Goal: Information Seeking & Learning: Compare options

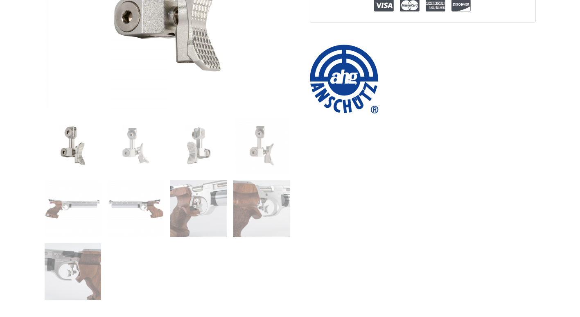
scroll to position [246, 0]
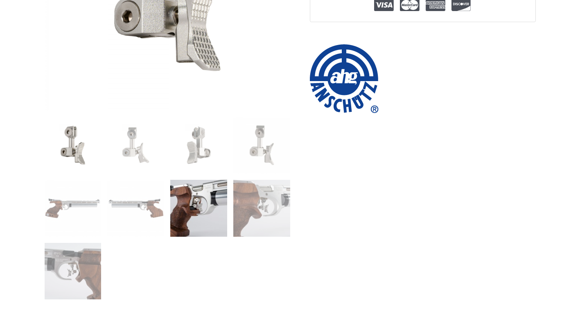
click at [212, 223] on img at bounding box center [198, 208] width 57 height 57
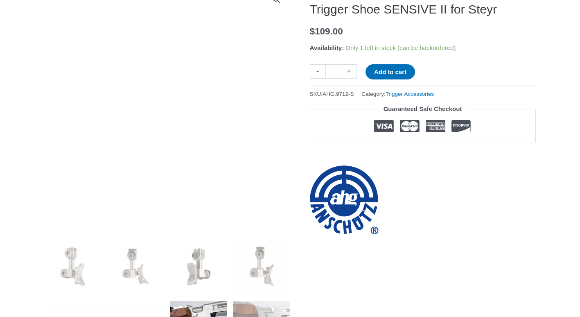
scroll to position [123, 0]
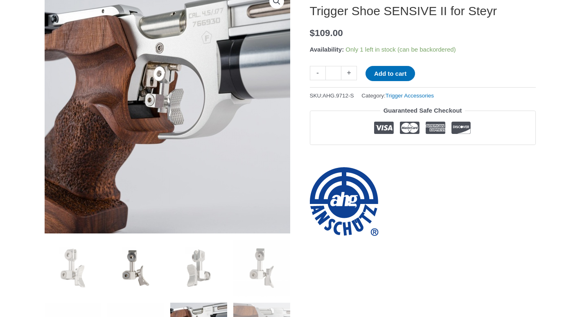
click at [136, 278] on img at bounding box center [135, 267] width 57 height 57
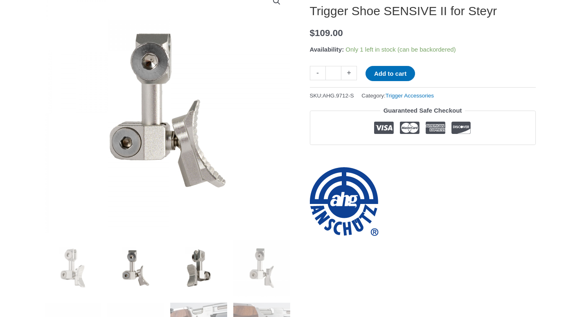
click at [225, 278] on img at bounding box center [198, 267] width 57 height 57
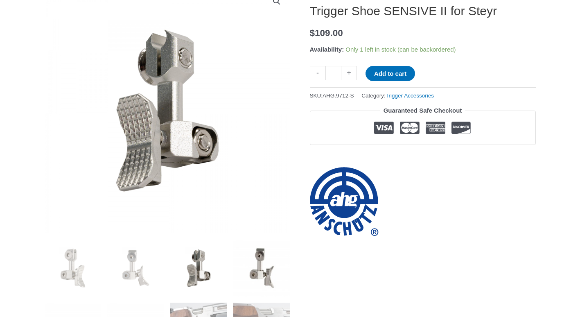
click at [266, 275] on img at bounding box center [261, 267] width 57 height 57
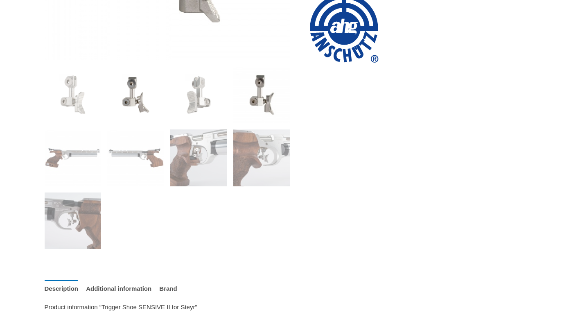
scroll to position [286, 0]
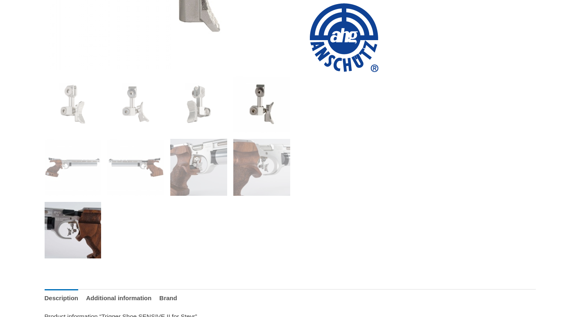
click at [70, 241] on img at bounding box center [73, 230] width 57 height 57
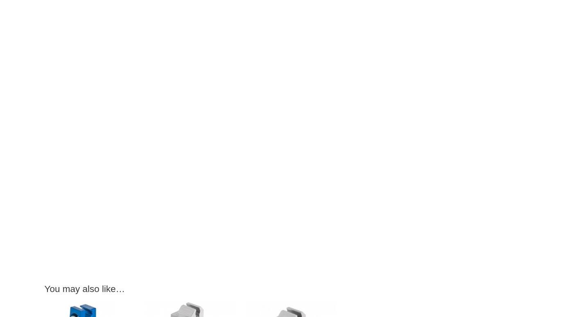
scroll to position [941, 0]
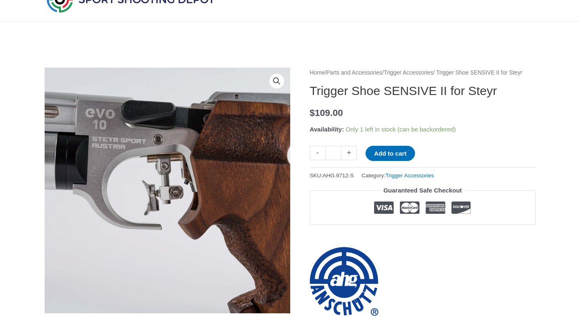
scroll to position [41, 0]
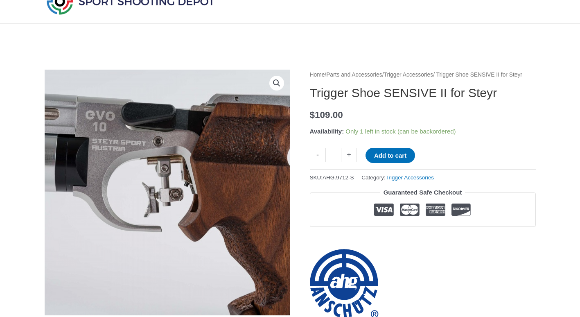
drag, startPoint x: 309, startPoint y: 105, endPoint x: 317, endPoint y: 103, distance: 7.9
click at [318, 100] on h1 "Trigger Shoe SENSIVE II for Steyr" at bounding box center [423, 93] width 226 height 15
click at [434, 100] on h1 "Trigger Shoe SENSIVE II for Steyr" at bounding box center [423, 93] width 226 height 15
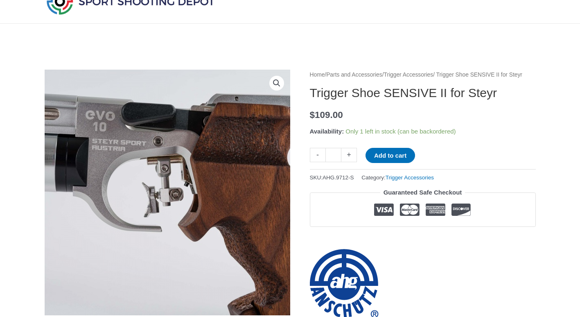
click at [434, 100] on h1 "Trigger Shoe SENSIVE II for Steyr" at bounding box center [423, 93] width 226 height 15
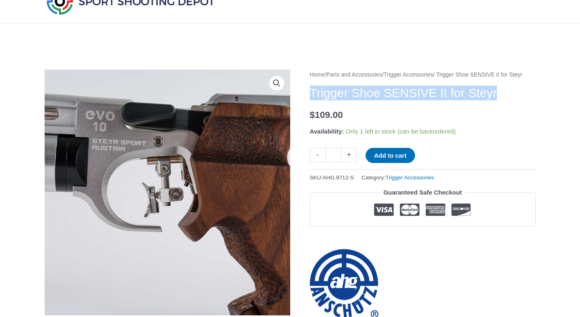
click at [434, 100] on h1 "Trigger Shoe SENSIVE II for Steyr" at bounding box center [423, 93] width 226 height 15
copy h1 "Trigger Shoe SENSIVE II for Steyr"
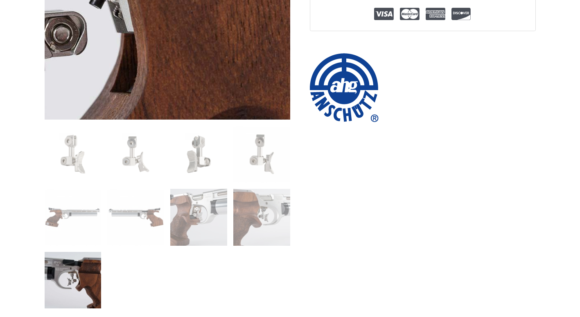
scroll to position [246, 0]
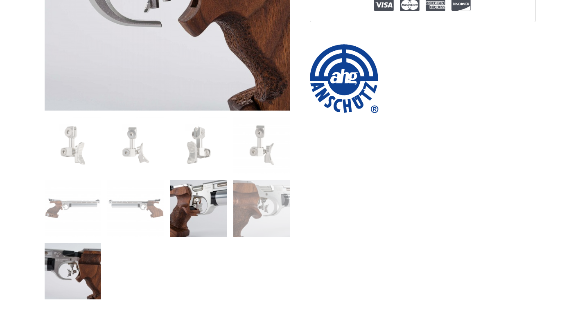
click at [204, 211] on img at bounding box center [198, 208] width 57 height 57
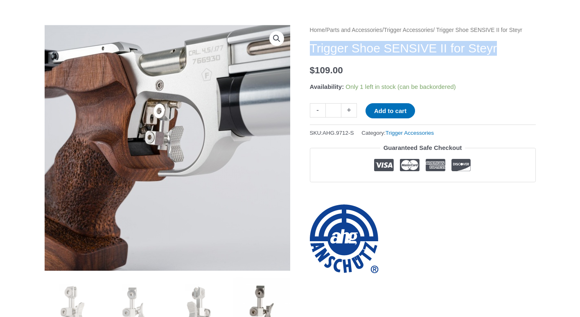
scroll to position [82, 0]
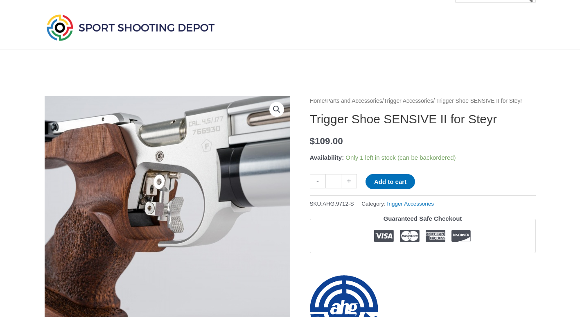
scroll to position [0, 0]
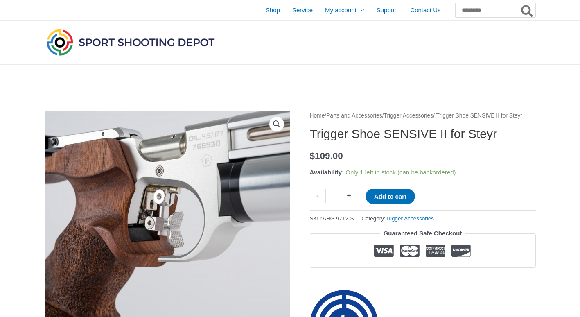
click at [362, 141] on h1 "Trigger Shoe SENSIVE II for Steyr" at bounding box center [423, 133] width 226 height 15
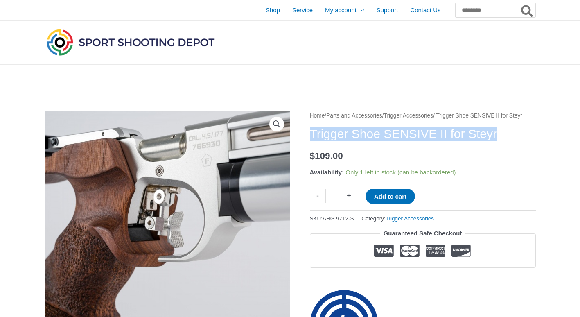
click at [362, 141] on h1 "Trigger Shoe SENSIVE II for Steyr" at bounding box center [423, 133] width 226 height 15
copy h1 "Trigger Shoe SENSIVE II for Steyr"
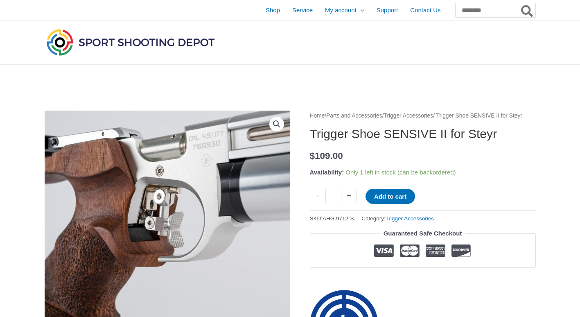
click at [449, 158] on p "$ 109.00" at bounding box center [423, 155] width 226 height 17
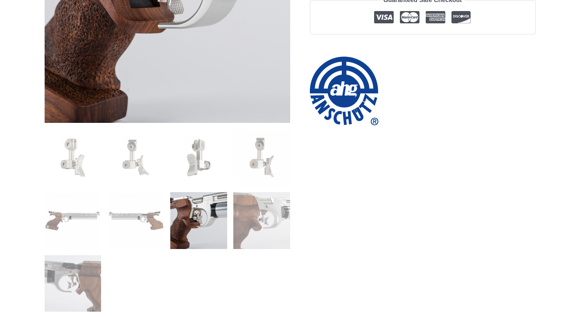
scroll to position [246, 0]
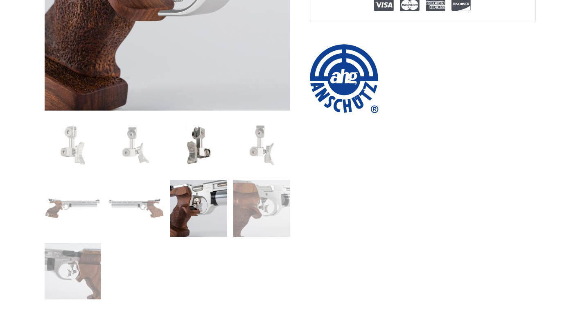
click at [205, 160] on img at bounding box center [198, 145] width 57 height 57
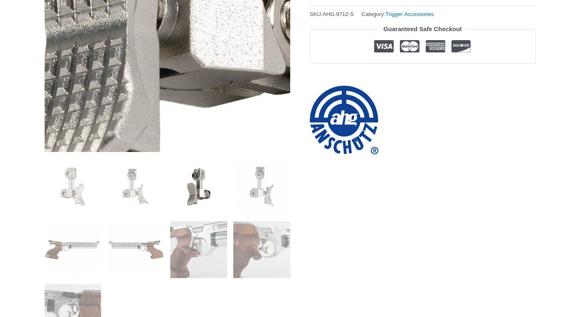
scroll to position [205, 0]
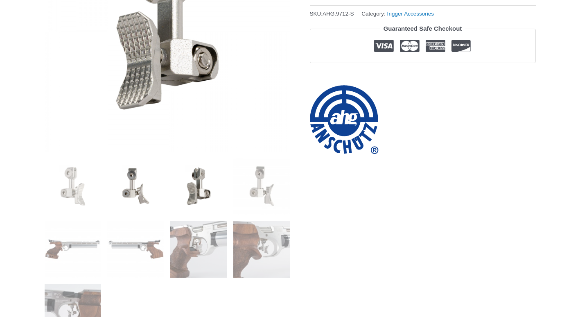
click at [142, 187] on img at bounding box center [135, 186] width 57 height 57
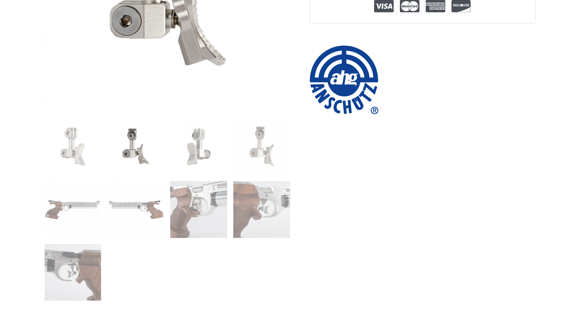
scroll to position [246, 0]
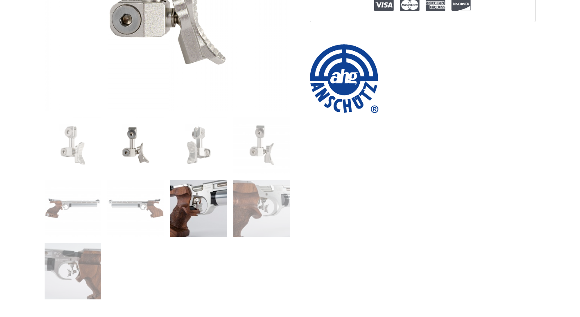
click at [224, 194] on img at bounding box center [198, 208] width 57 height 57
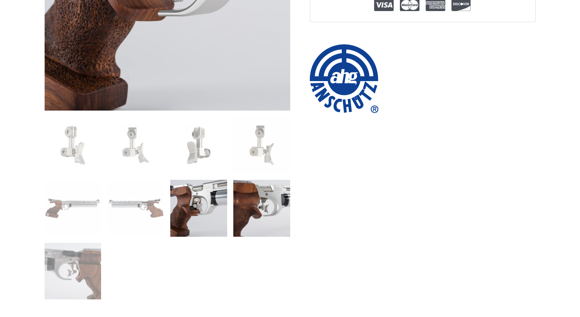
click at [259, 201] on img at bounding box center [261, 208] width 57 height 57
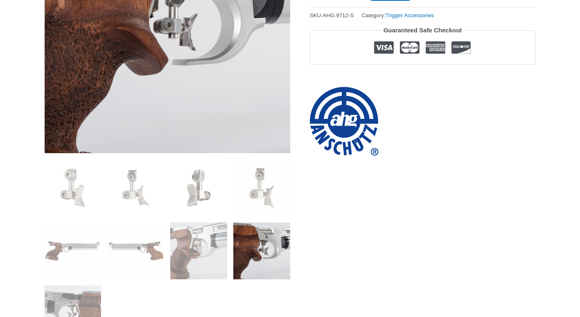
scroll to position [123, 0]
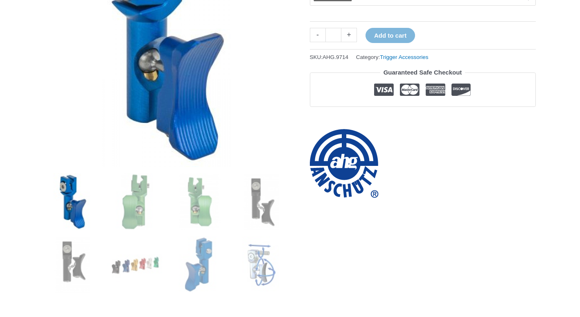
scroll to position [205, 0]
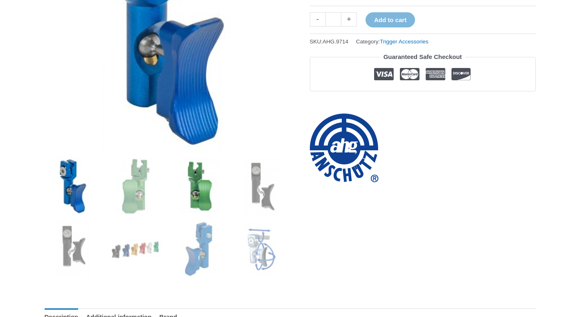
click at [207, 188] on img at bounding box center [198, 186] width 57 height 57
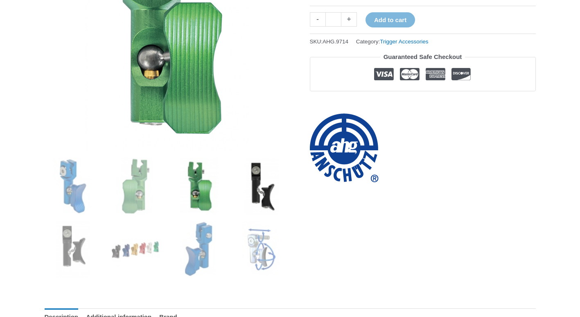
click at [272, 190] on img at bounding box center [261, 186] width 57 height 57
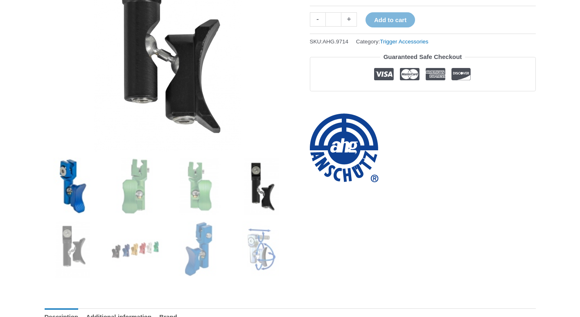
click at [59, 194] on img at bounding box center [73, 186] width 57 height 57
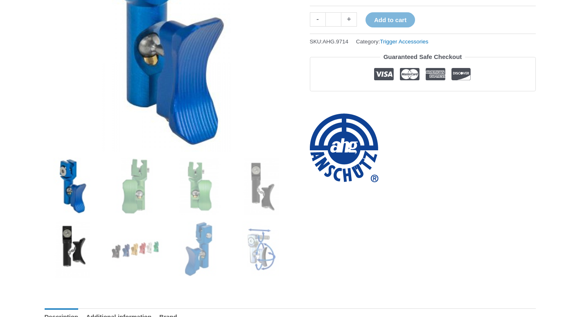
click at [77, 228] on img at bounding box center [73, 249] width 57 height 57
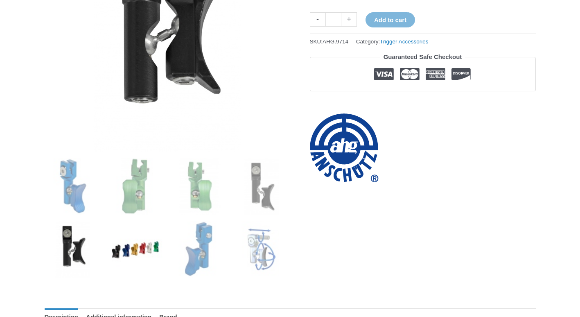
click at [123, 240] on img at bounding box center [135, 249] width 57 height 57
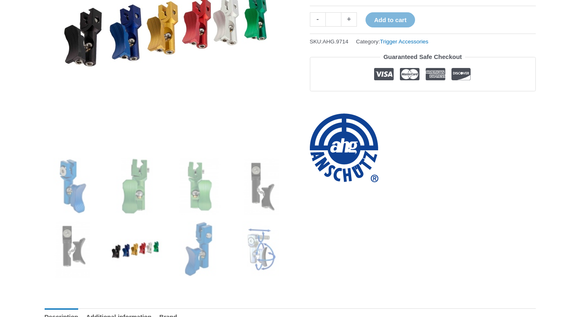
click at [126, 254] on img at bounding box center [135, 249] width 57 height 57
click at [183, 252] on img at bounding box center [198, 249] width 57 height 57
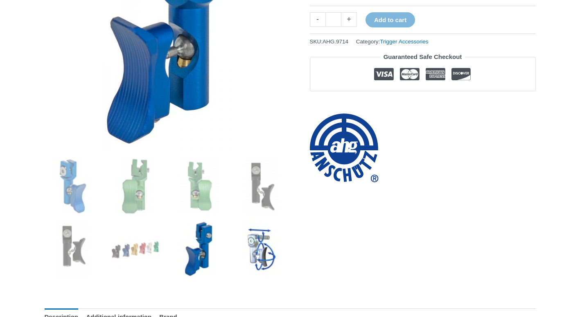
click at [250, 248] on img at bounding box center [261, 249] width 57 height 57
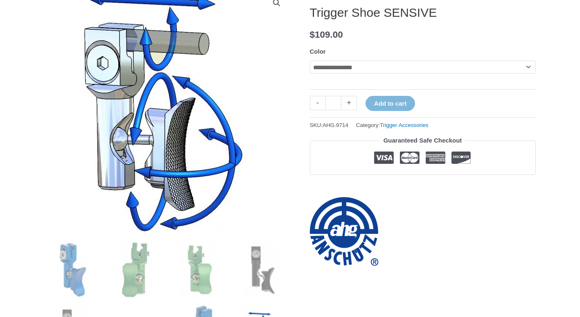
scroll to position [41, 0]
